Goal: Task Accomplishment & Management: Manage account settings

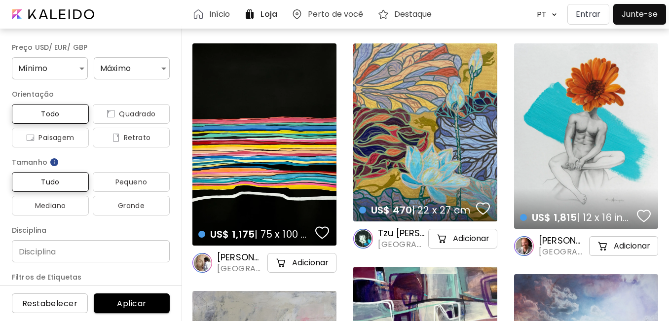
click at [641, 11] on div at bounding box center [640, 14] width 48 height 16
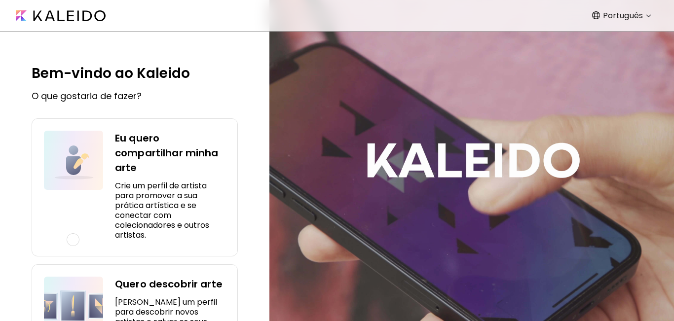
scroll to position [73, 0]
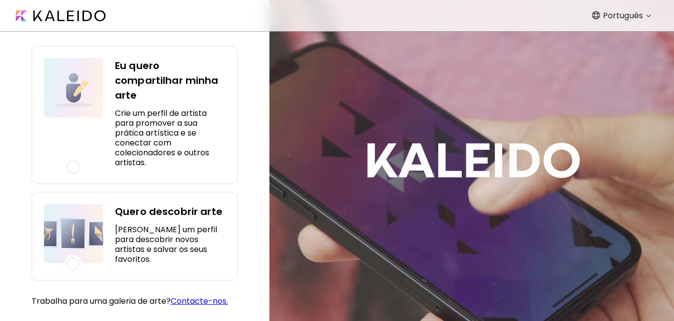
click at [74, 169] on div at bounding box center [73, 167] width 13 height 13
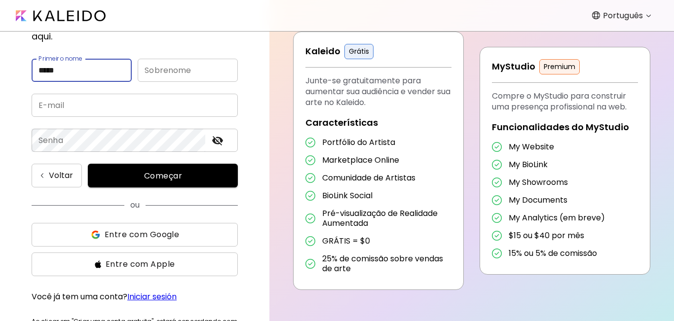
type input "****"
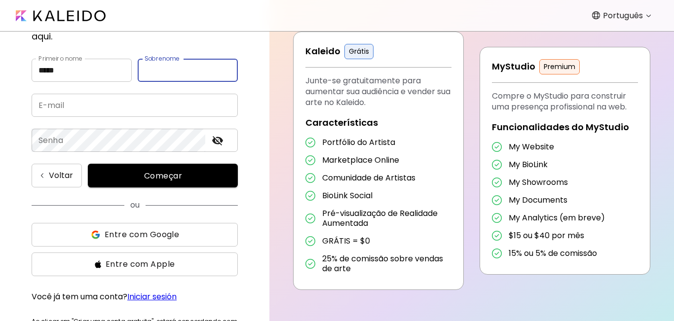
click at [193, 59] on input "text" at bounding box center [188, 70] width 100 height 23
click at [147, 59] on input "*********" at bounding box center [188, 70] width 100 height 23
type input "*********"
click at [112, 94] on input "email" at bounding box center [135, 105] width 206 height 23
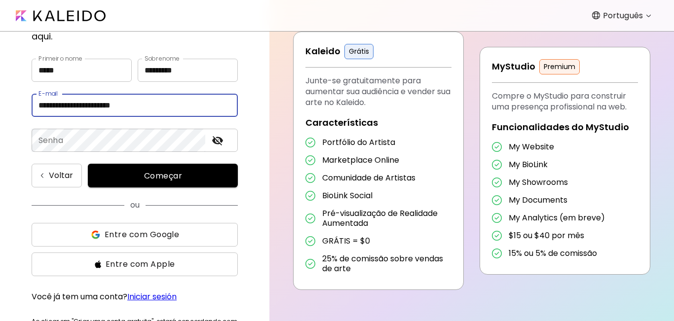
type input "**********"
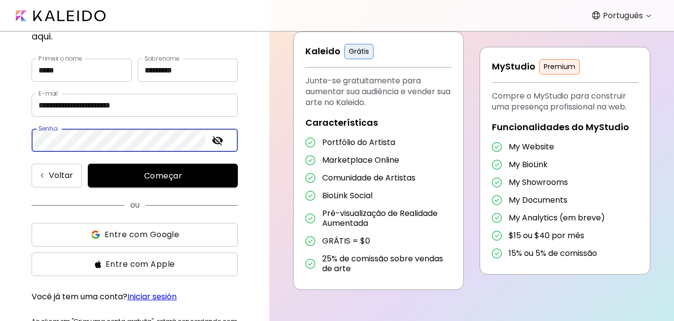
click at [218, 136] on icon "toggle password visibility" at bounding box center [217, 140] width 11 height 9
click at [218, 137] on icon "toggle password visibility" at bounding box center [217, 140] width 11 height 7
click at [167, 171] on span "Começar" at bounding box center [163, 176] width 126 height 10
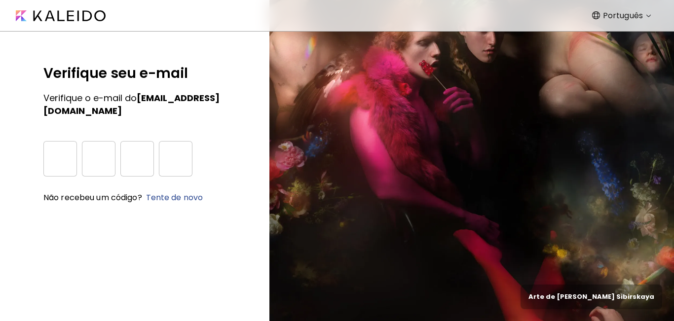
scroll to position [0, 0]
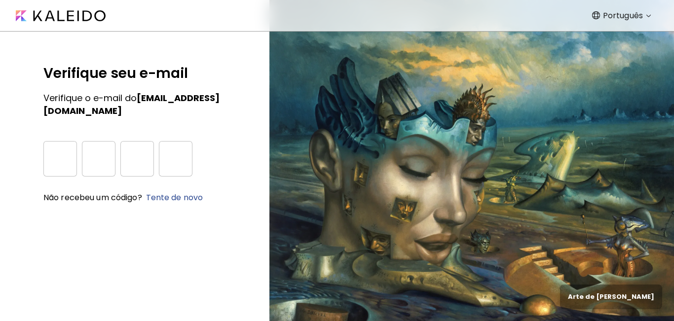
type input "*"
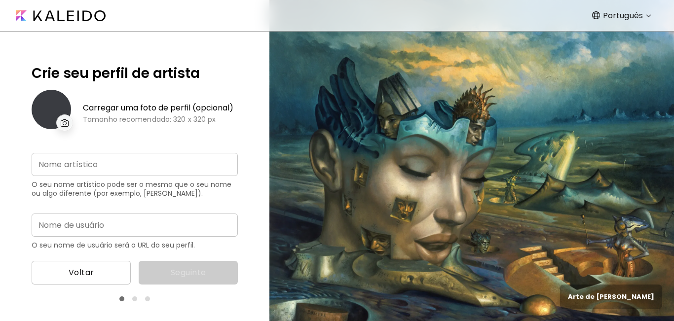
type input "**********"
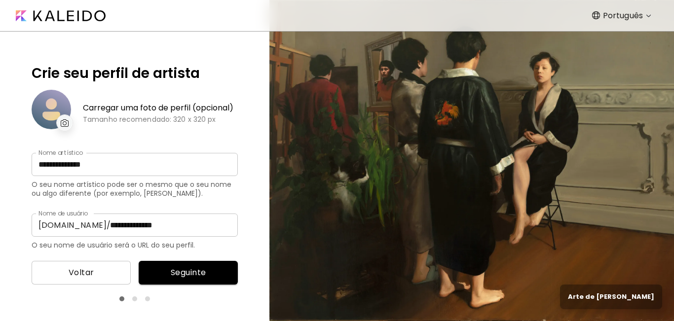
click at [64, 122] on img at bounding box center [65, 122] width 8 height 7
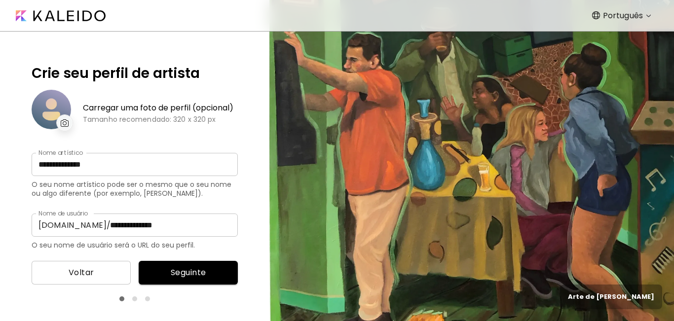
scroll to position [40, 0]
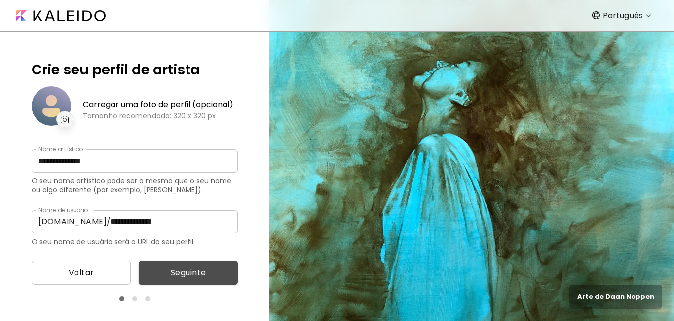
click at [184, 273] on span "Seguinte" at bounding box center [188, 273] width 83 height 12
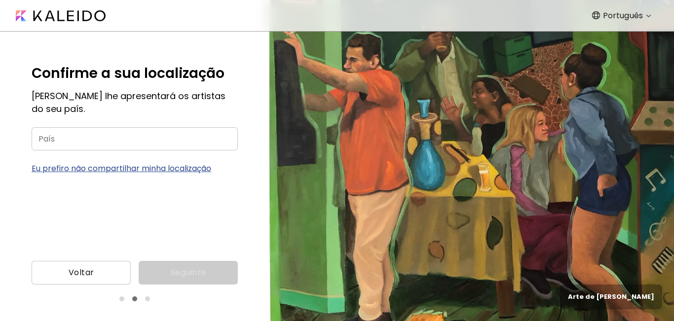
click at [55, 138] on input "País" at bounding box center [135, 138] width 206 height 23
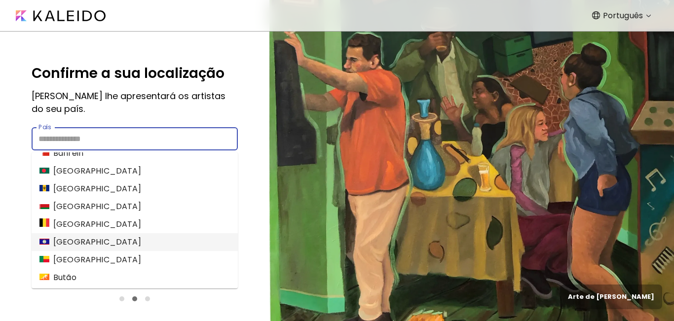
scroll to position [395, 0]
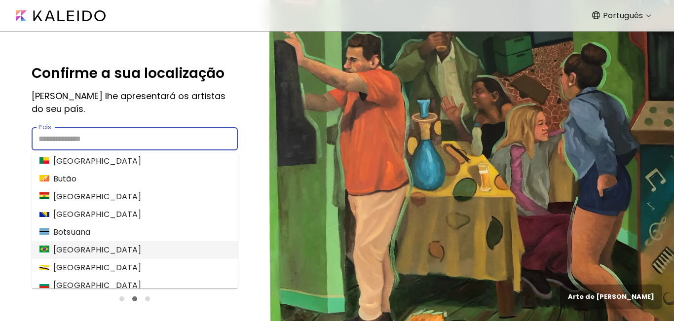
click at [78, 247] on li "[GEOGRAPHIC_DATA]" at bounding box center [135, 250] width 206 height 18
type input "******"
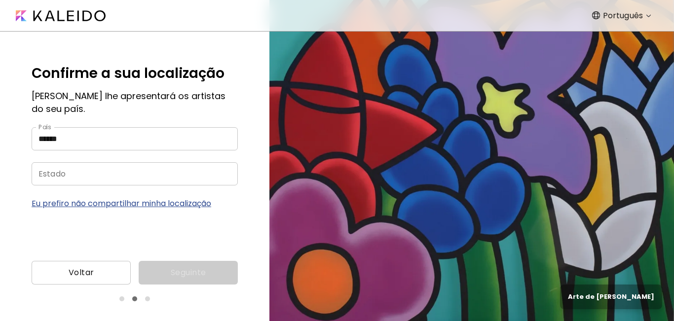
click at [73, 176] on input "Estado" at bounding box center [125, 173] width 187 height 23
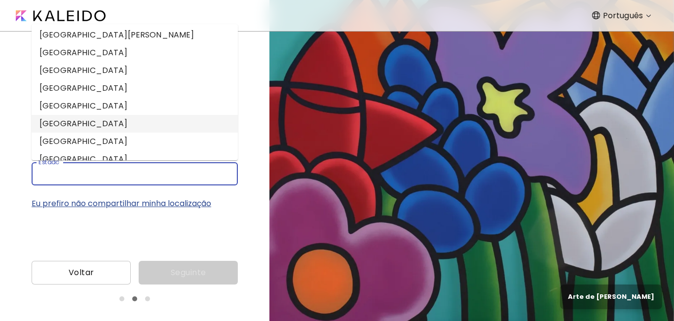
scroll to position [296, 0]
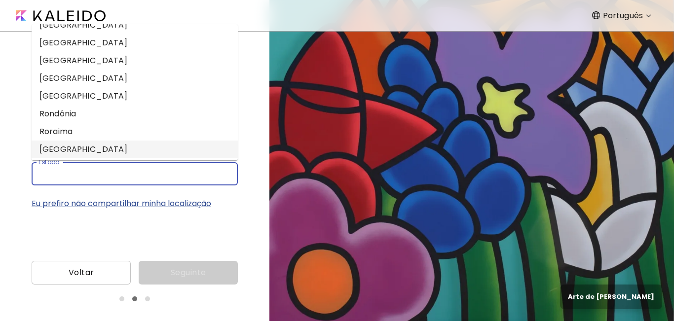
click at [71, 148] on li "[GEOGRAPHIC_DATA]" at bounding box center [135, 150] width 206 height 18
type input "**********"
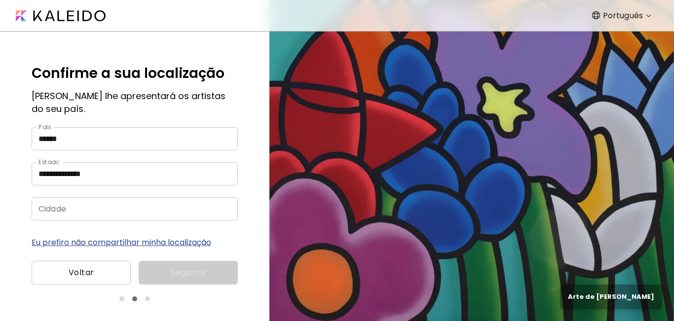
click at [87, 209] on input "Cidade" at bounding box center [125, 208] width 187 height 23
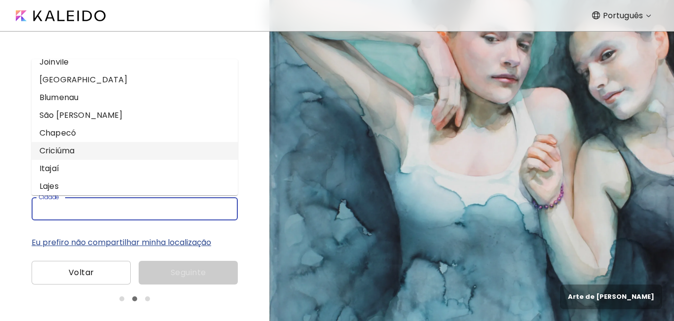
scroll to position [0, 0]
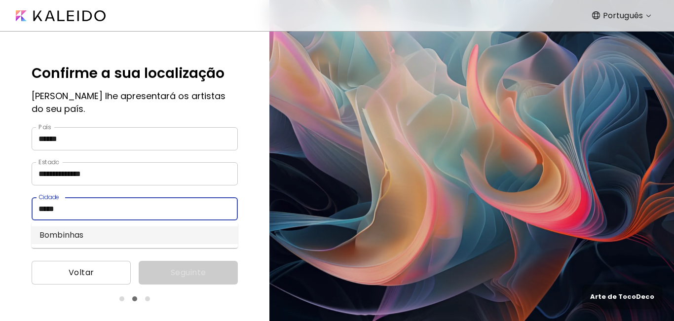
click at [75, 233] on li "Bombinhas" at bounding box center [135, 235] width 206 height 18
type input "*********"
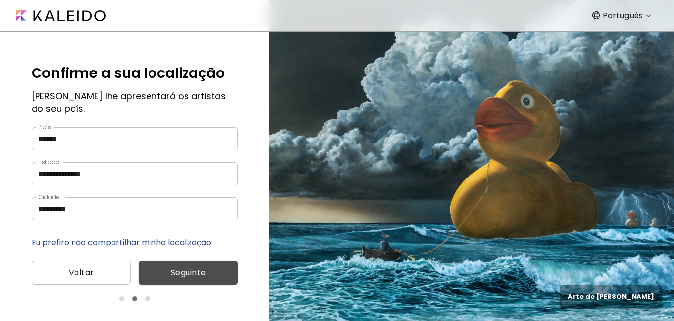
click at [187, 273] on span "Seguinte" at bounding box center [188, 273] width 83 height 12
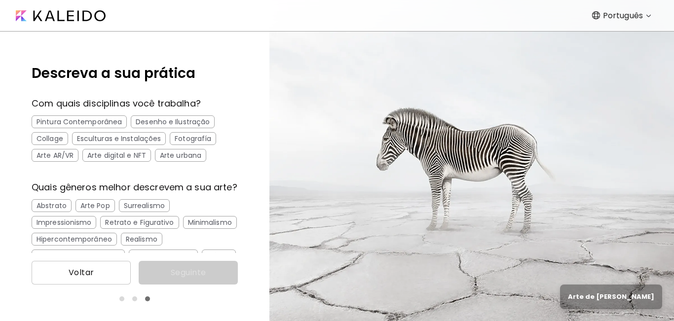
click at [82, 118] on div "Pintura Contemporânea" at bounding box center [79, 121] width 95 height 13
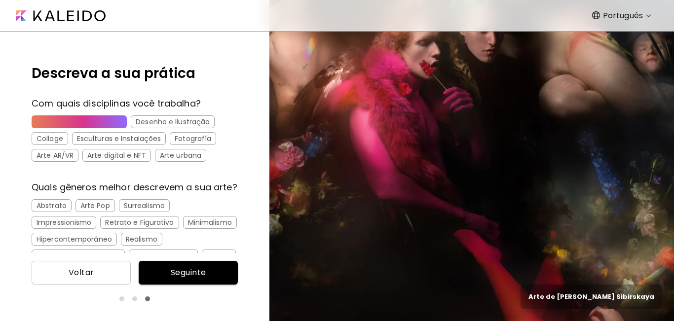
scroll to position [99, 0]
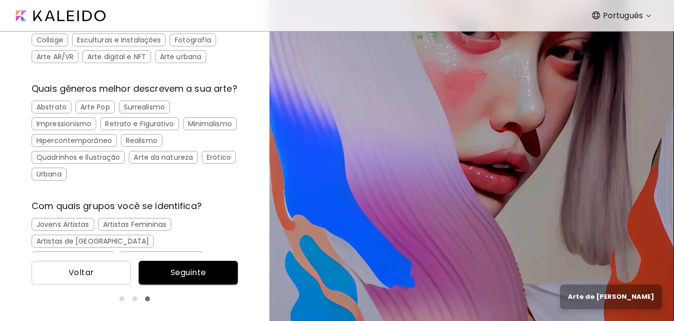
click at [149, 130] on div "Retrato e Figurativo" at bounding box center [139, 123] width 78 height 13
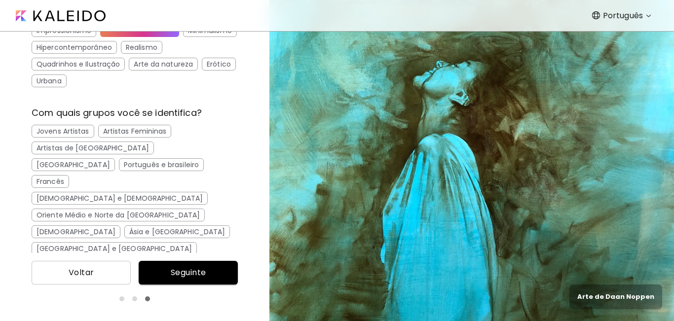
click at [119, 171] on div "Português e brasileiro" at bounding box center [161, 164] width 85 height 13
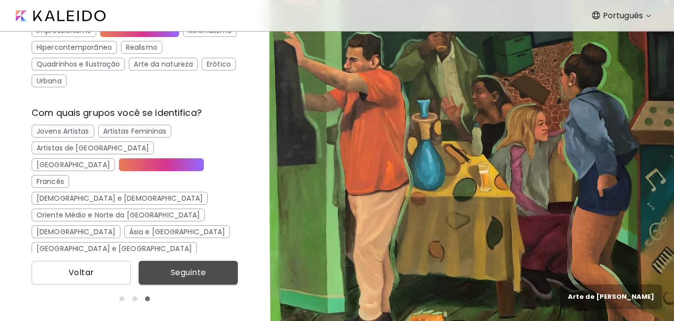
click at [192, 269] on span "Seguinte" at bounding box center [188, 273] width 83 height 12
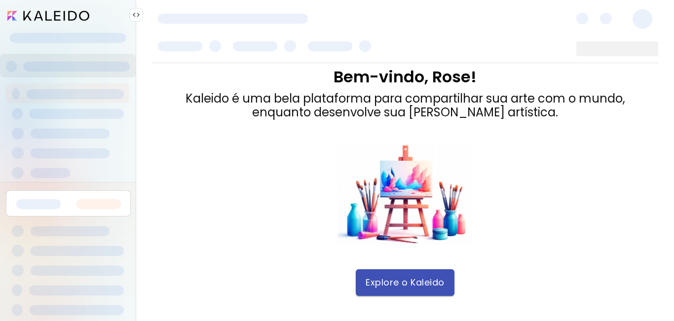
click at [404, 280] on span "Explore o Kaleido" at bounding box center [405, 282] width 79 height 11
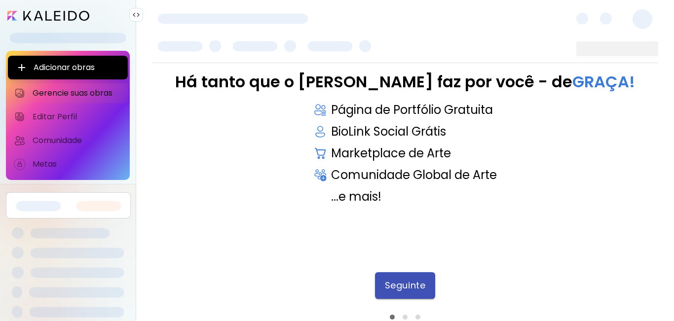
click at [408, 286] on span "Seguinte" at bounding box center [405, 285] width 40 height 11
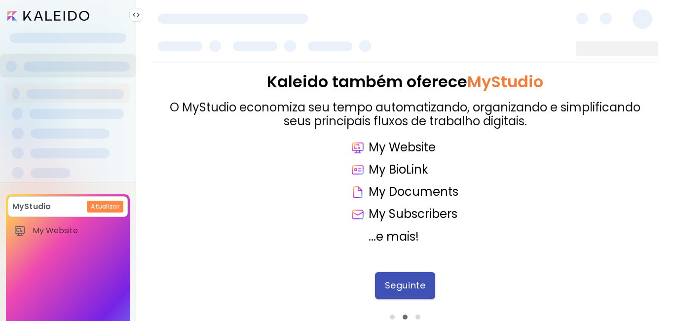
click at [402, 281] on span "Seguinte" at bounding box center [405, 285] width 40 height 11
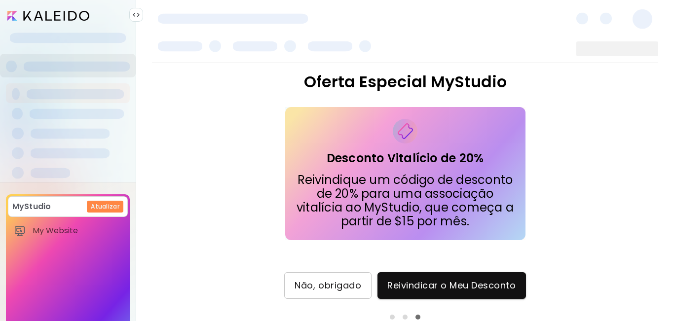
click at [337, 284] on span "Não, obrigado" at bounding box center [328, 285] width 67 height 11
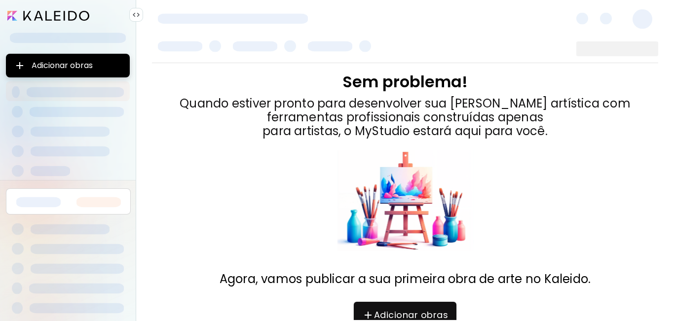
scroll to position [41, 0]
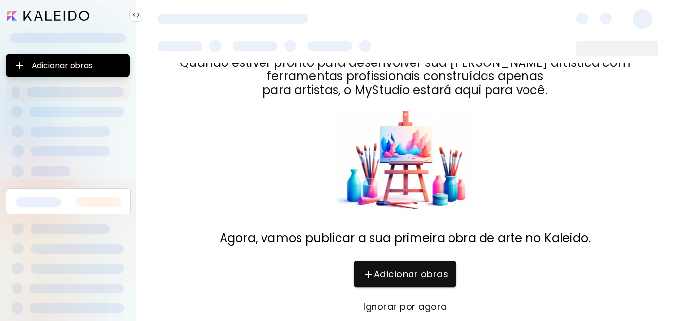
click at [572, 153] on div "Sem problema! Quando estiver pronto para desenvolver sua [PERSON_NAME] artístic…" at bounding box center [405, 119] width 506 height 175
drag, startPoint x: 513, startPoint y: 189, endPoint x: 522, endPoint y: 133, distance: 57.1
click at [514, 186] on div "Sem problema! Quando estiver pronto para desenvolver sua [PERSON_NAME] artístic…" at bounding box center [405, 119] width 506 height 175
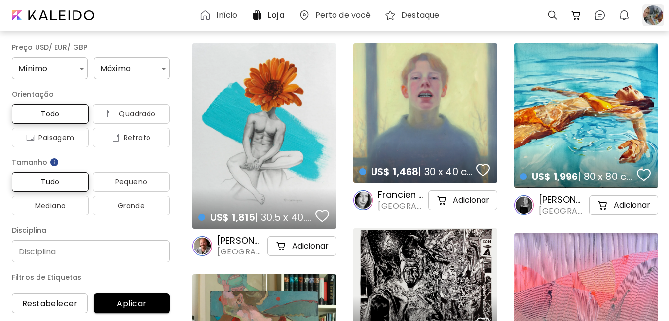
click at [650, 14] on div at bounding box center [653, 15] width 22 height 22
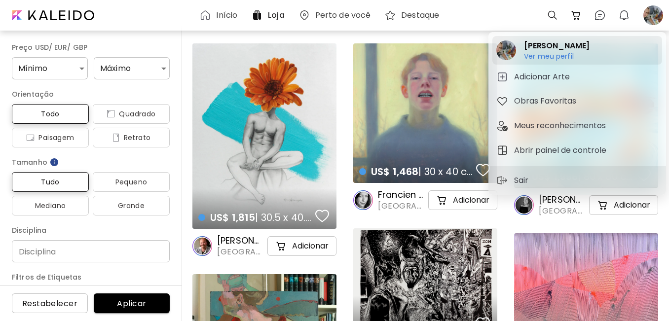
click at [552, 53] on h6 "Ver meu perfil" at bounding box center [557, 56] width 66 height 9
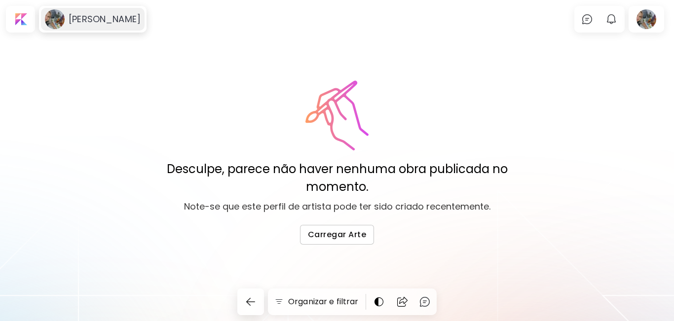
click at [58, 14] on image at bounding box center [55, 19] width 20 height 20
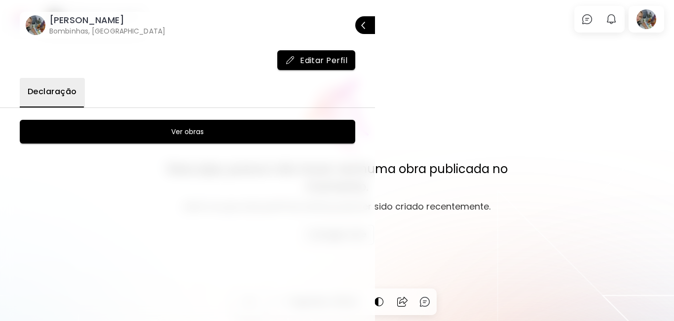
click at [36, 23] on image at bounding box center [36, 25] width 20 height 20
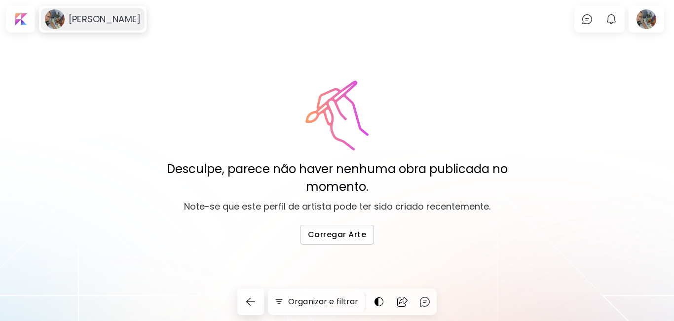
click at [101, 22] on h6 "Rose Fernandes" at bounding box center [105, 19] width 72 height 12
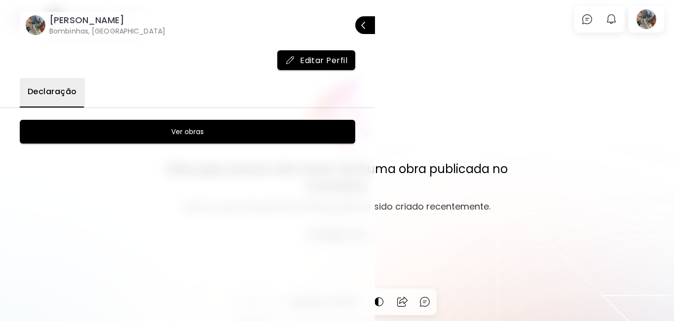
click at [334, 60] on span "Editar Perfil" at bounding box center [316, 60] width 62 height 10
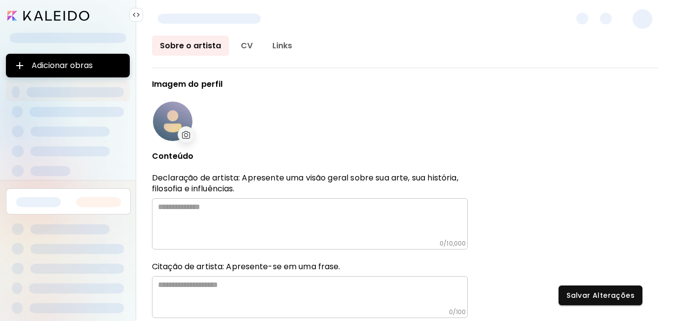
type input "******"
click at [184, 131] on img at bounding box center [186, 134] width 8 height 7
type input "**********"
